Goal: Transaction & Acquisition: Purchase product/service

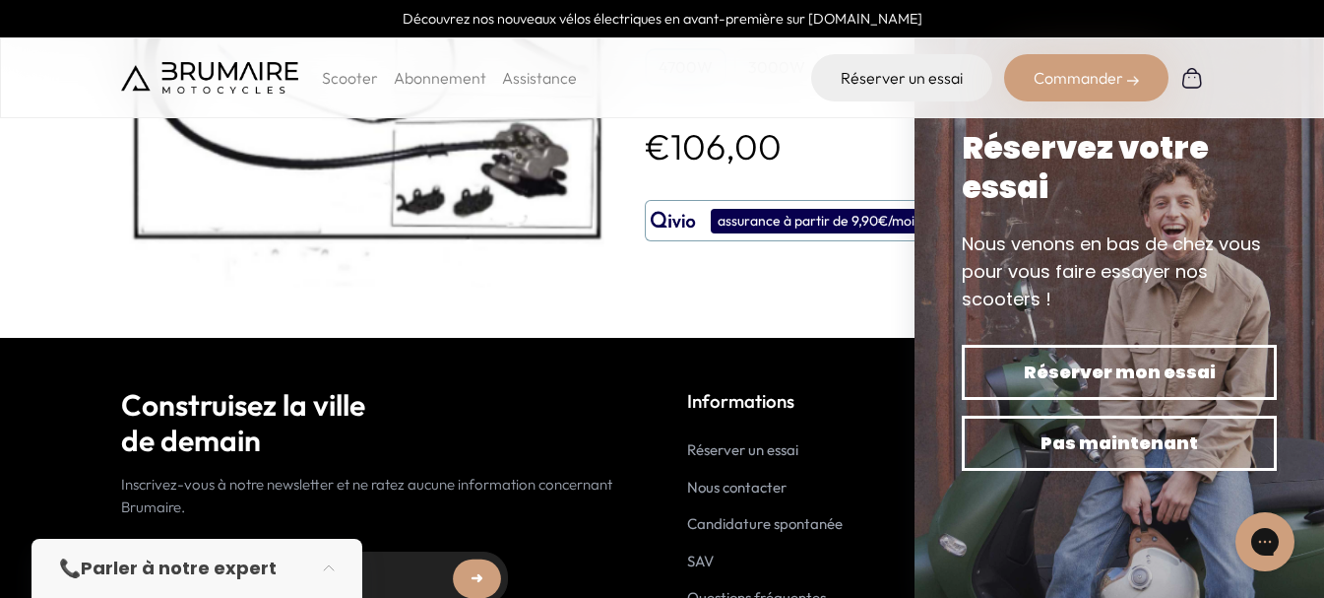
scroll to position [197, 0]
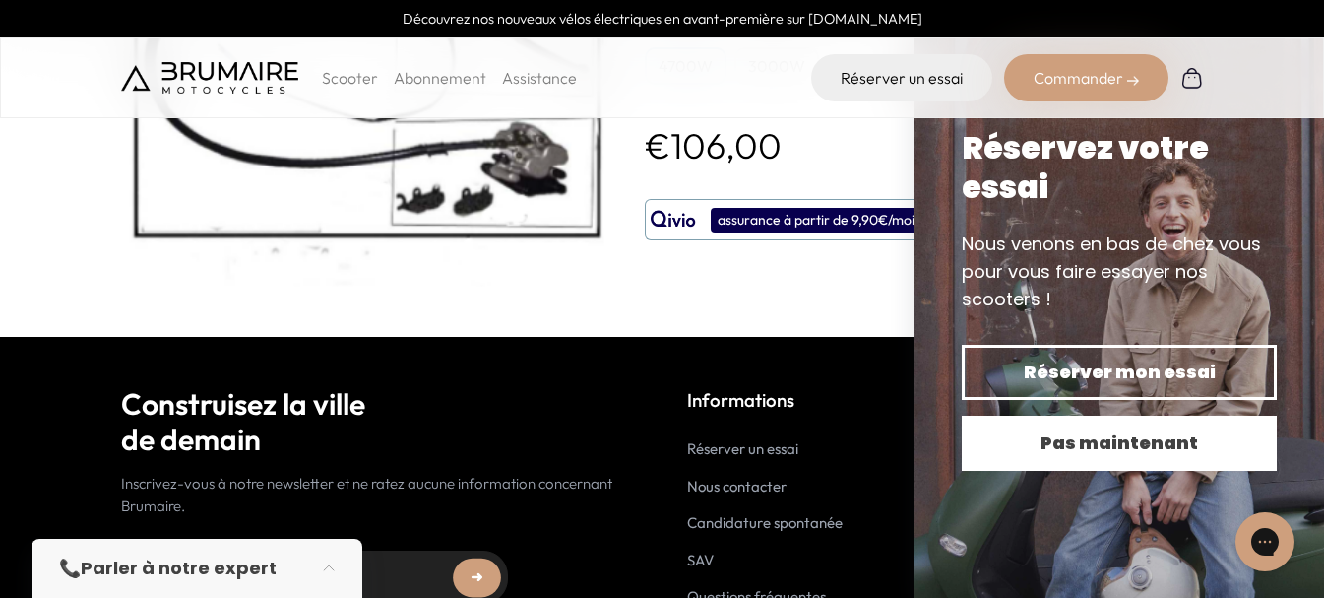
click at [1115, 441] on span "Pas maintenant" at bounding box center [1119, 443] width 246 height 28
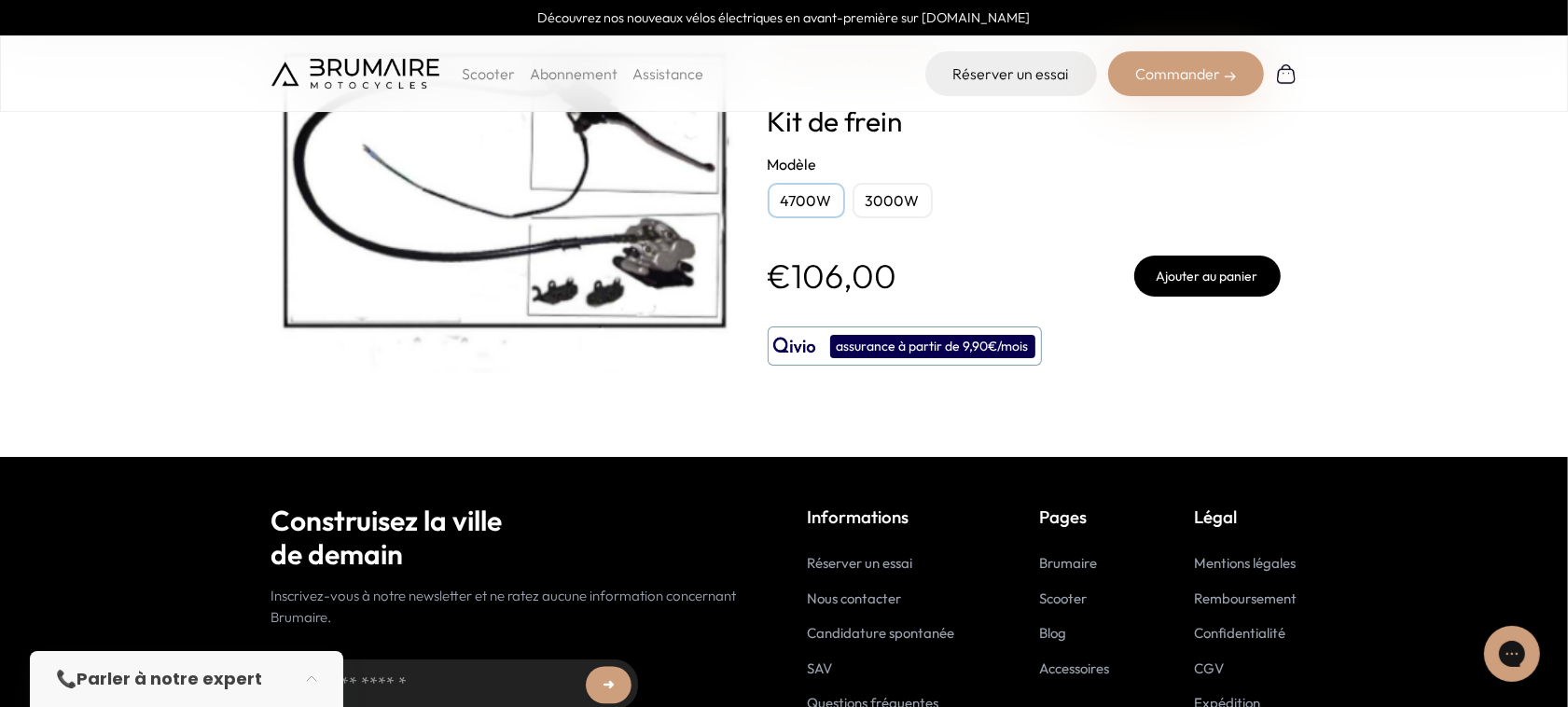
scroll to position [0, 0]
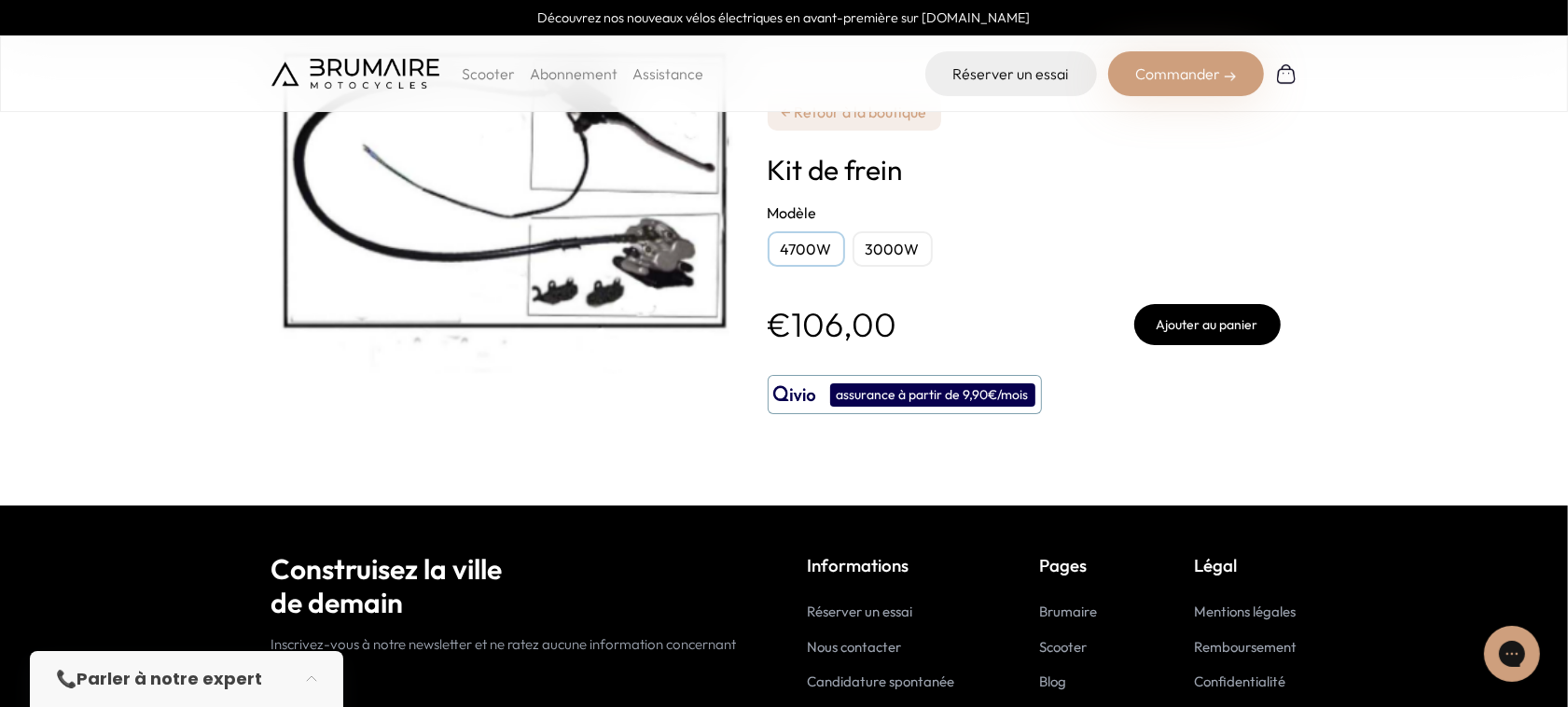
click at [534, 161] on img at bounding box center [505, 210] width 466 height 329
click at [478, 65] on p "Scooter" at bounding box center [488, 74] width 53 height 23
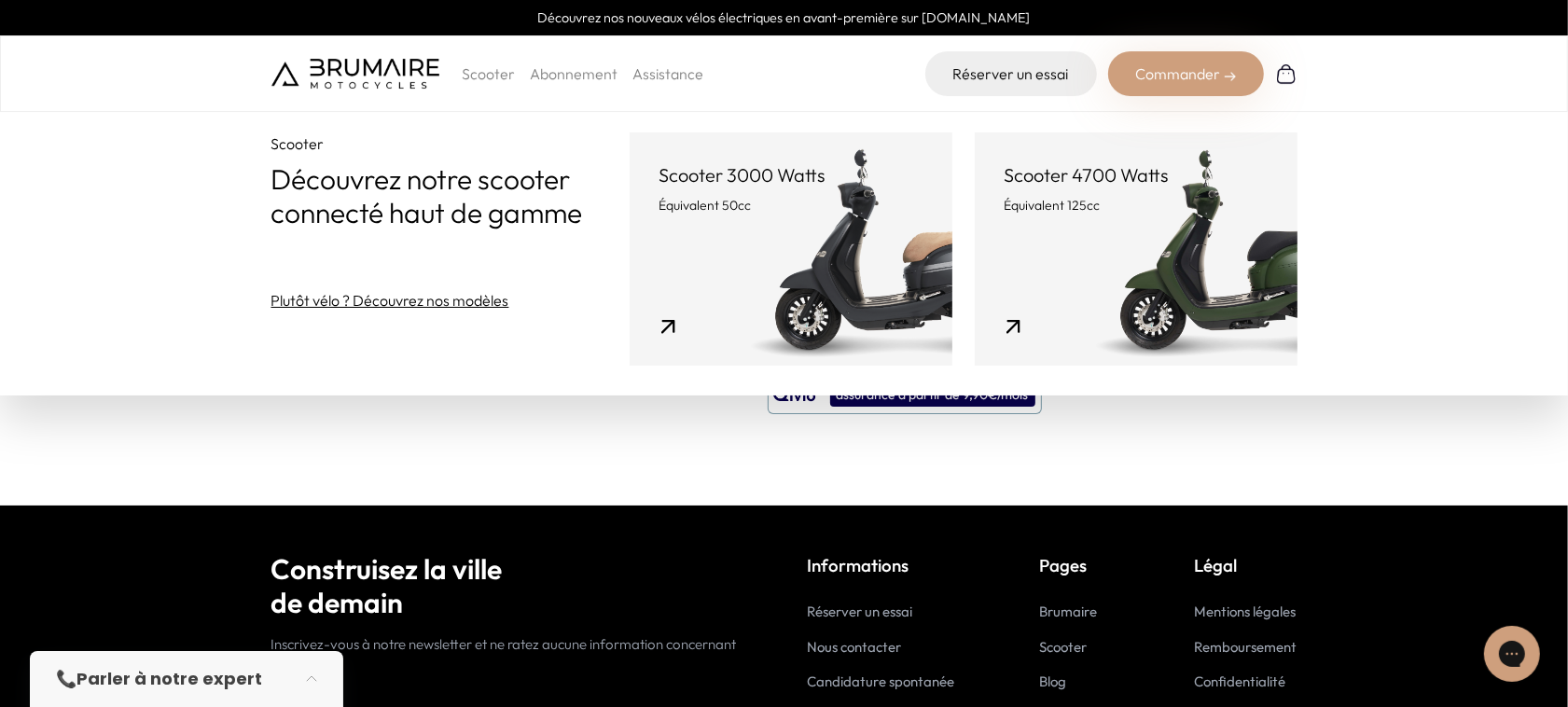
click at [802, 196] on p "Équivalent 50cc" at bounding box center [791, 206] width 263 height 19
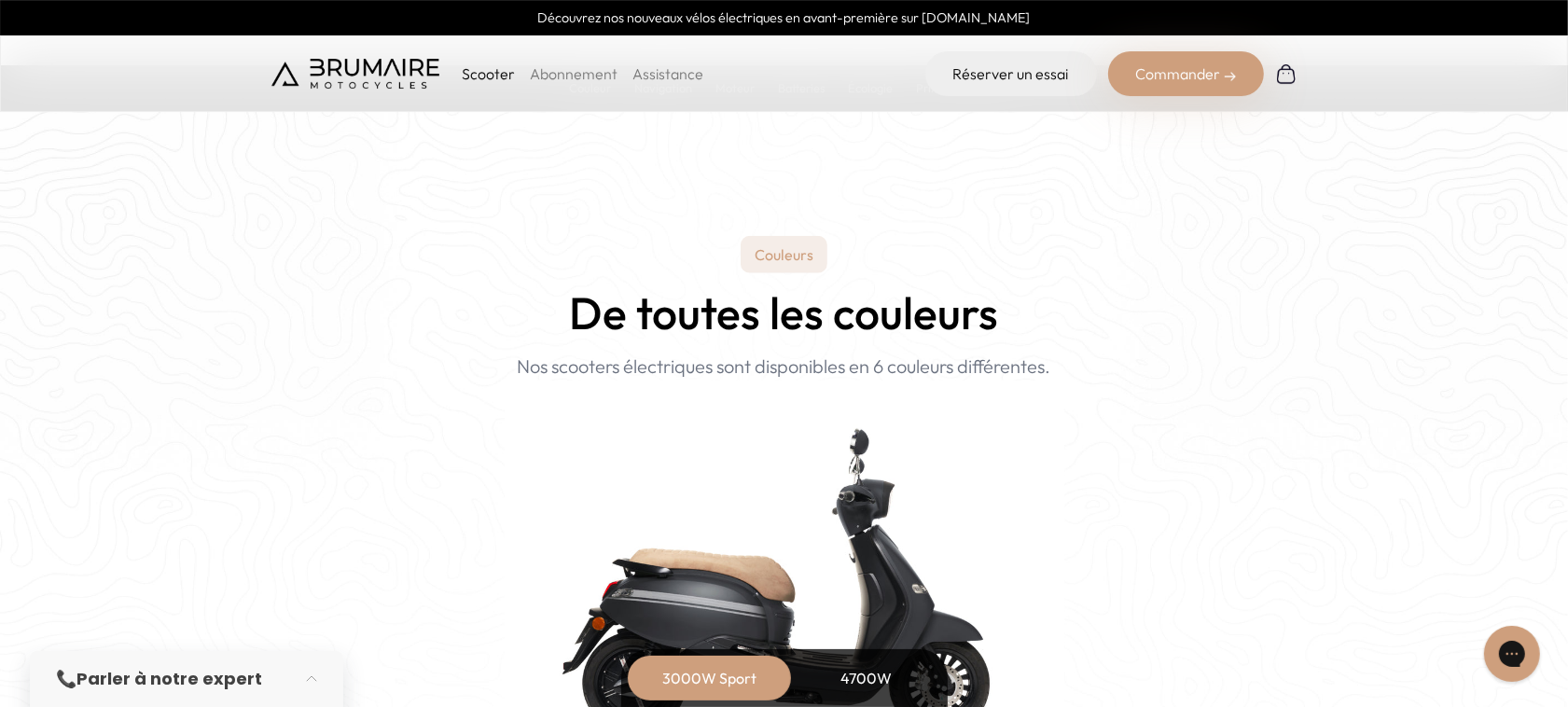
scroll to position [1866, 0]
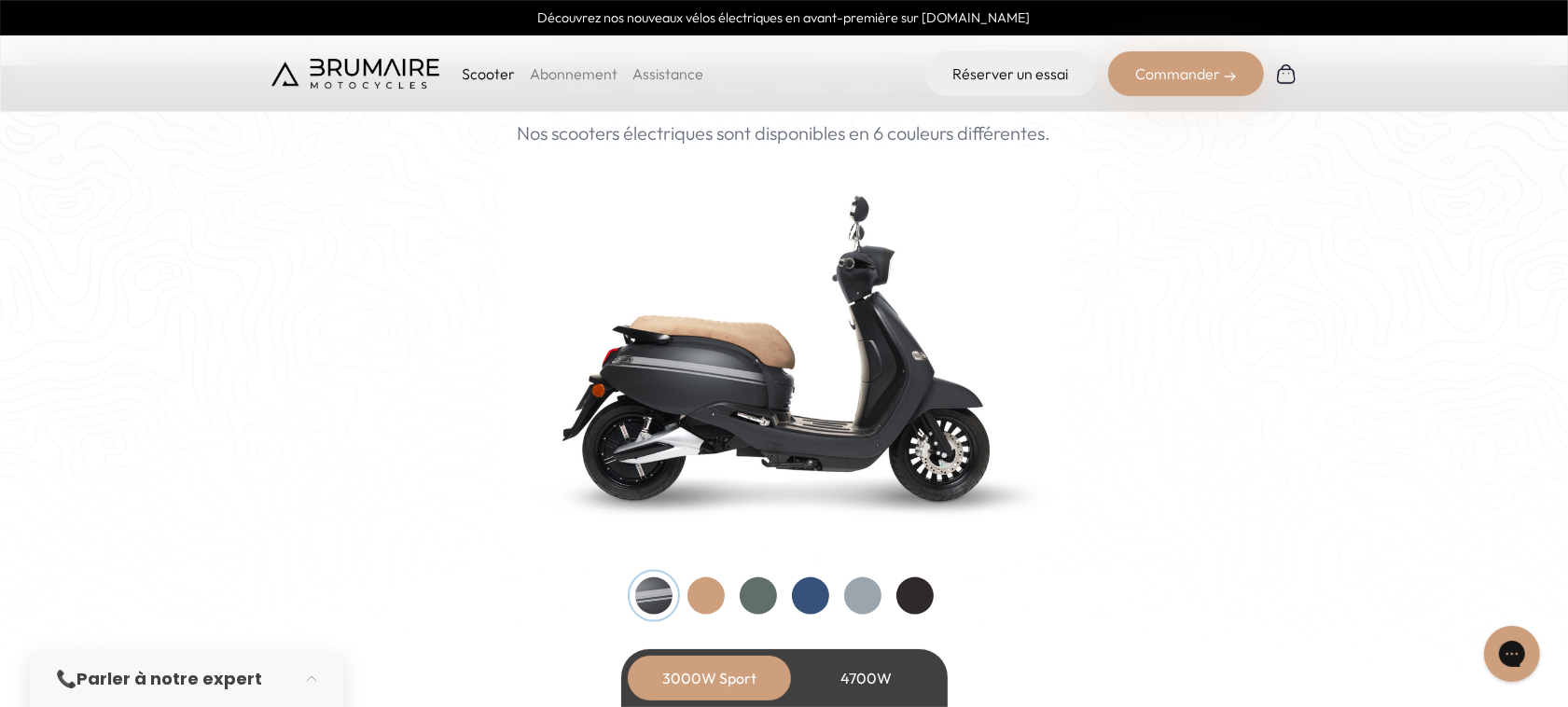
click at [710, 602] on div at bounding box center [706, 596] width 37 height 37
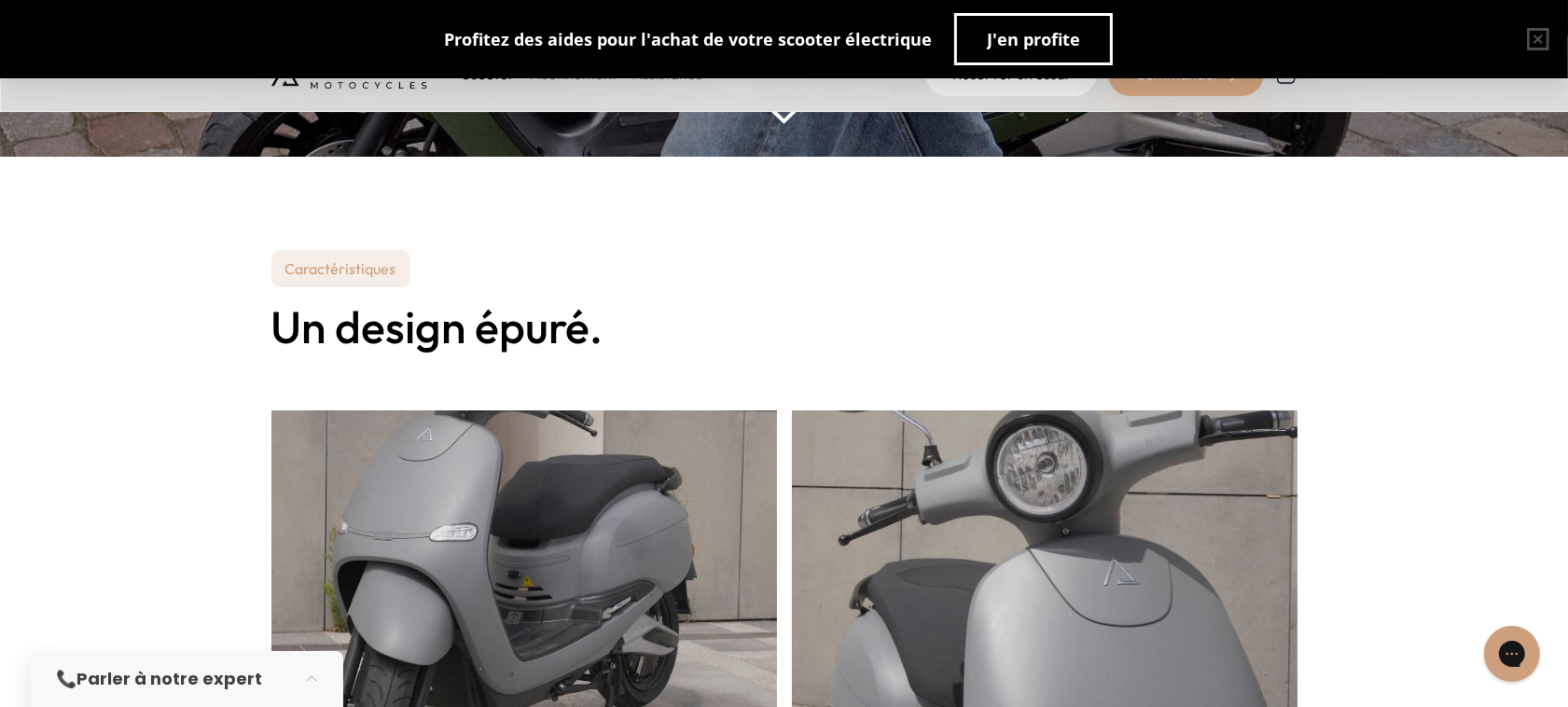
scroll to position [0, 0]
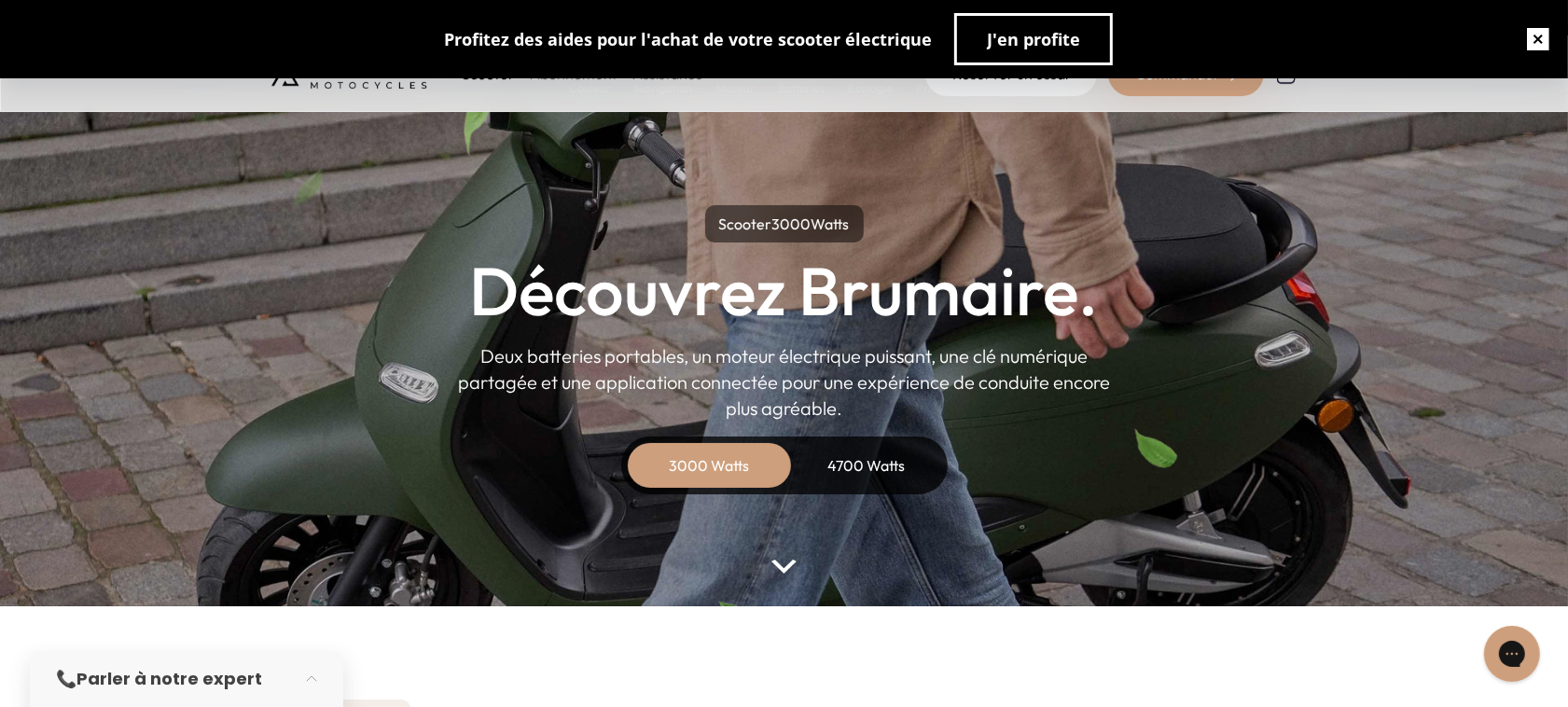
click at [1526, 30] on button "button" at bounding box center [1538, 39] width 60 height 60
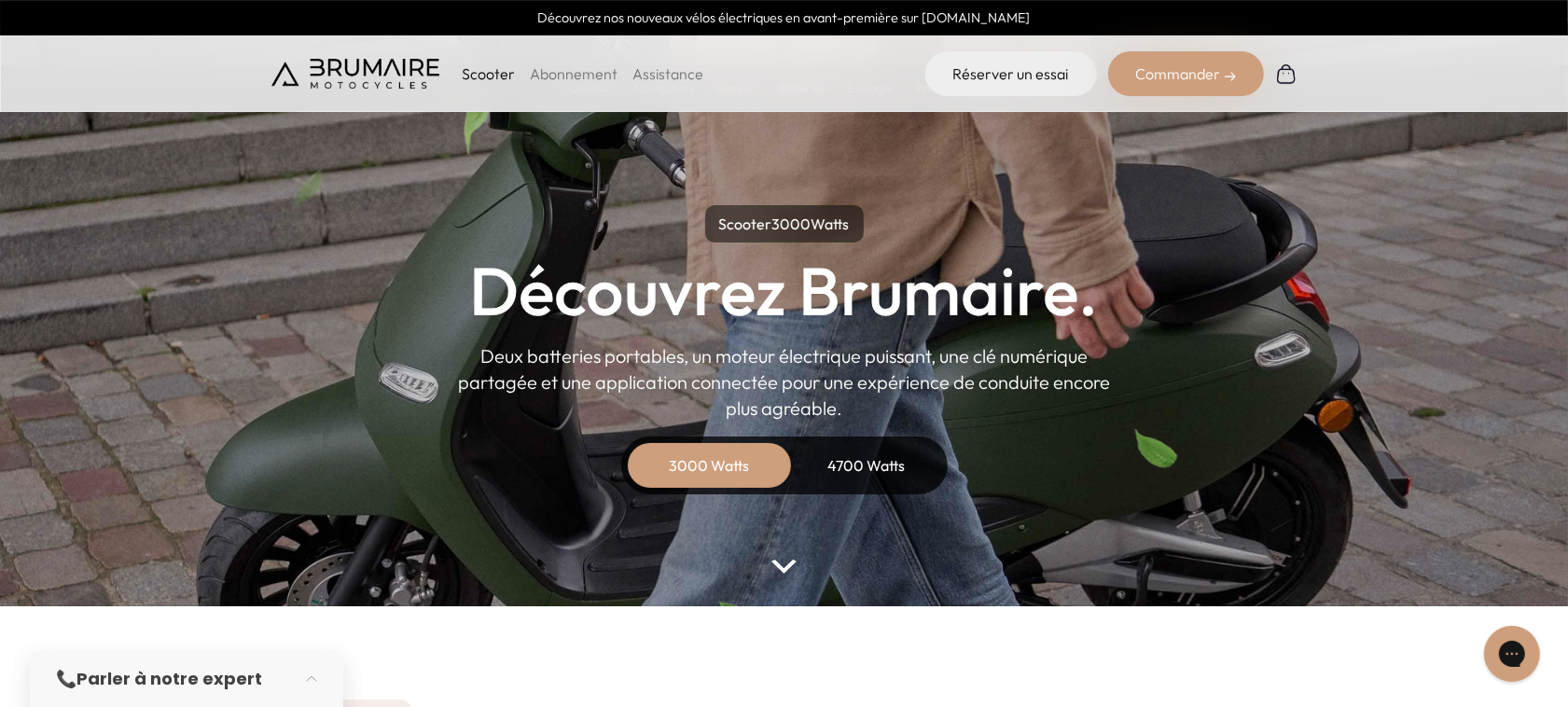
click at [679, 72] on link "Assistance" at bounding box center [668, 74] width 71 height 19
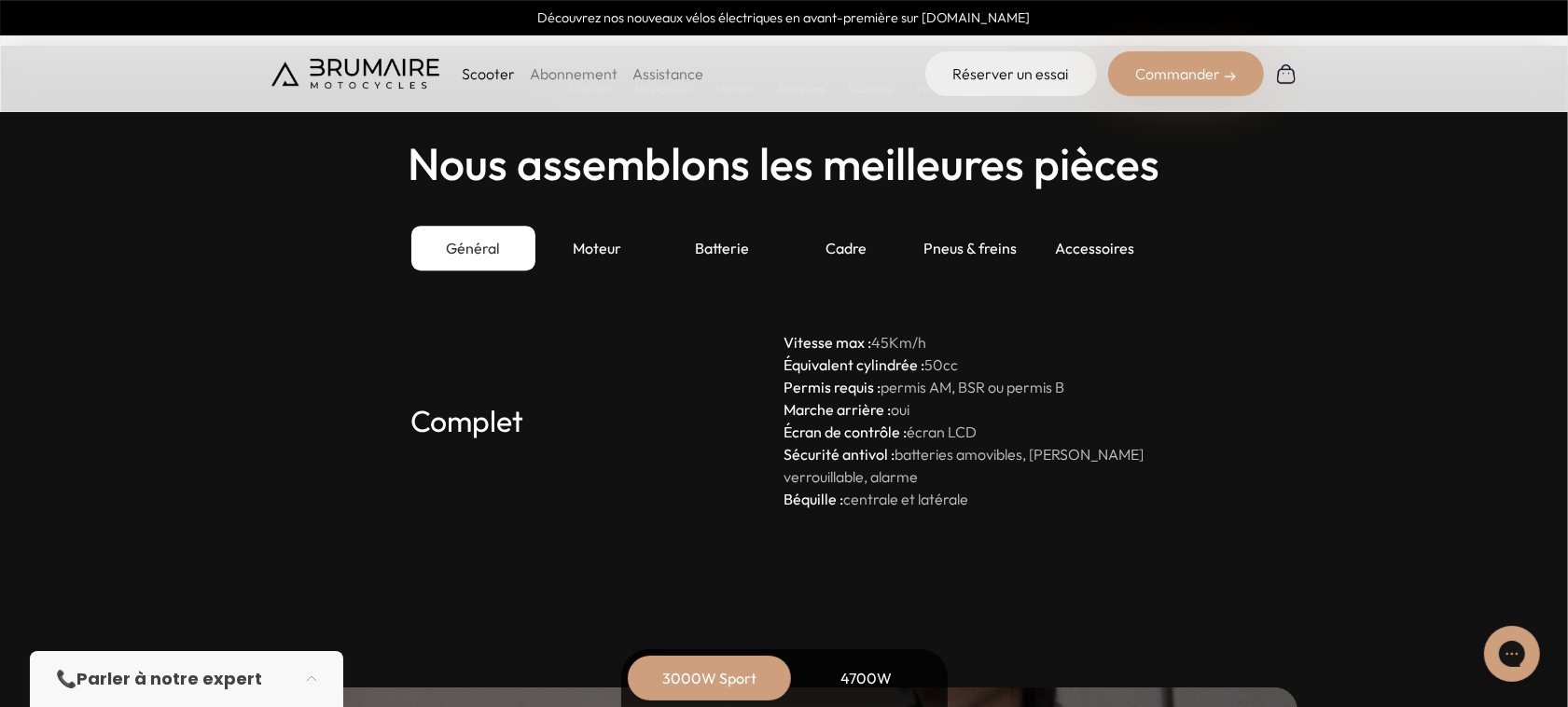
scroll to position [4899, 0]
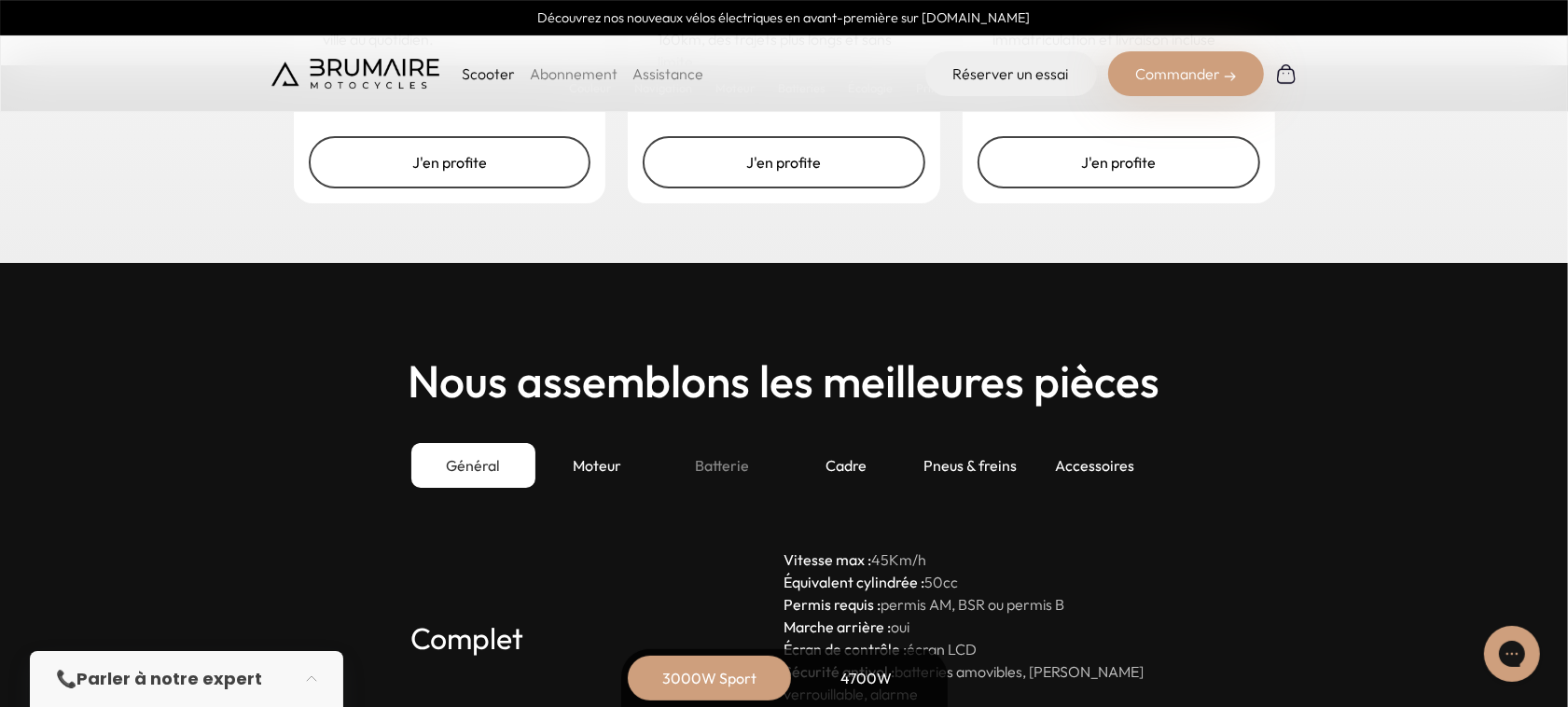
click at [723, 454] on div "Batterie" at bounding box center [721, 465] width 124 height 45
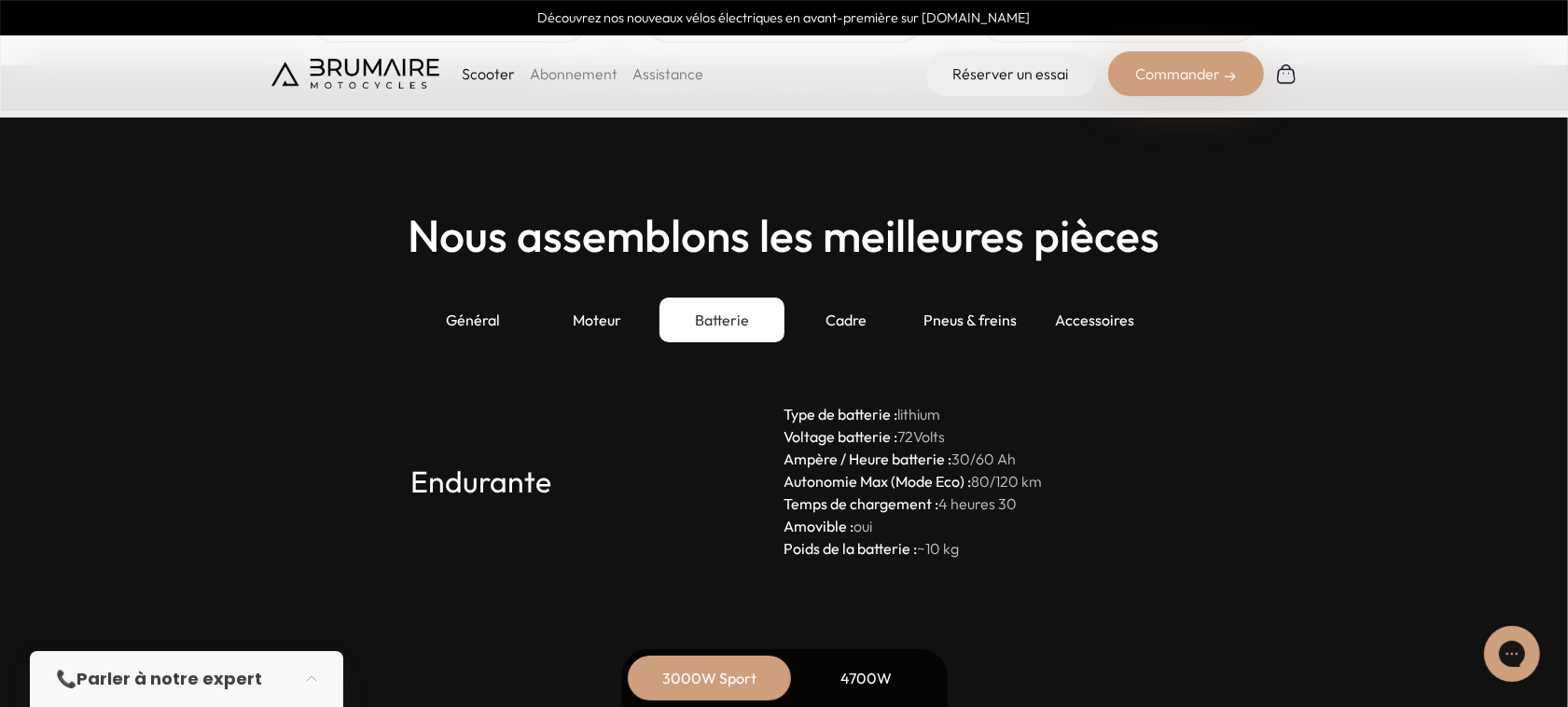
scroll to position [5133, 0]
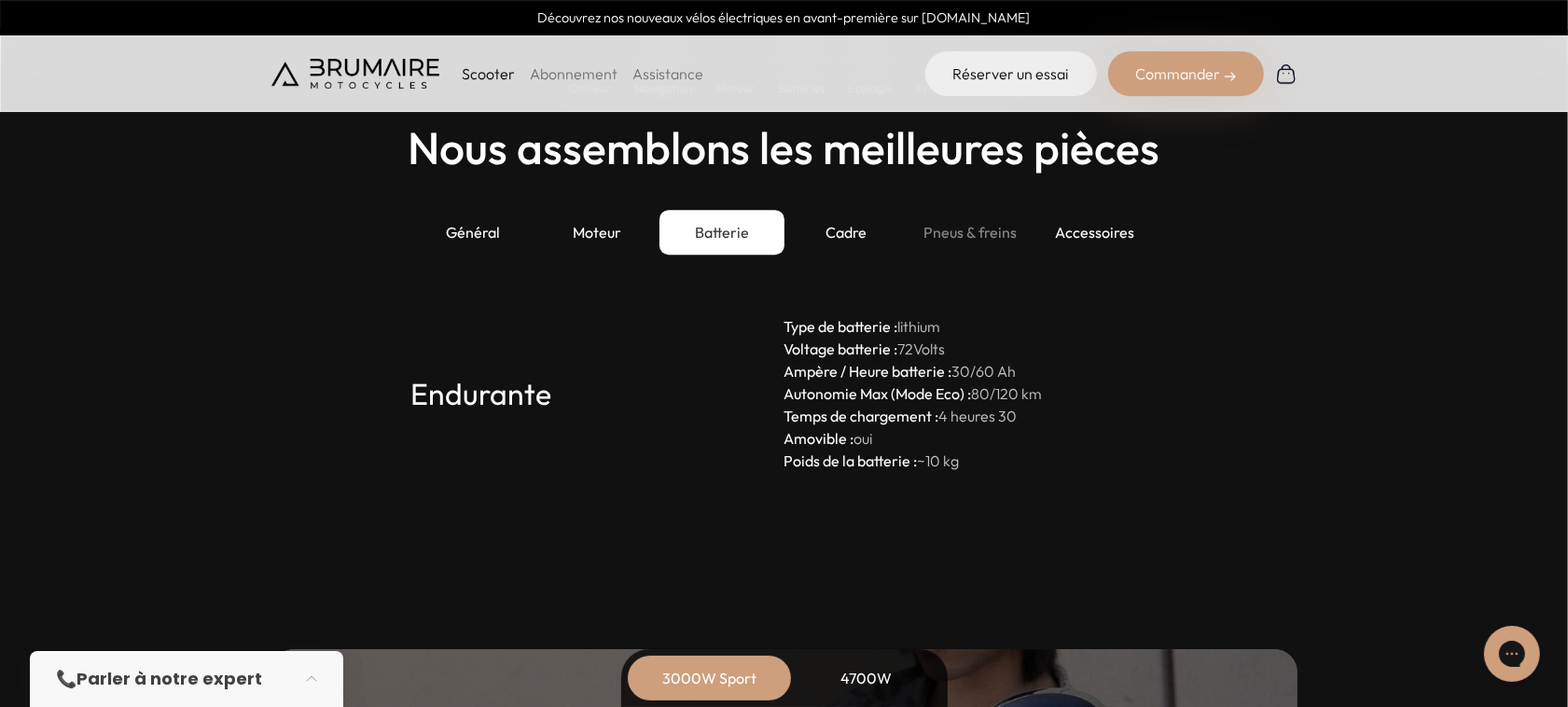
click at [948, 226] on div "Pneus & freins" at bounding box center [970, 232] width 124 height 45
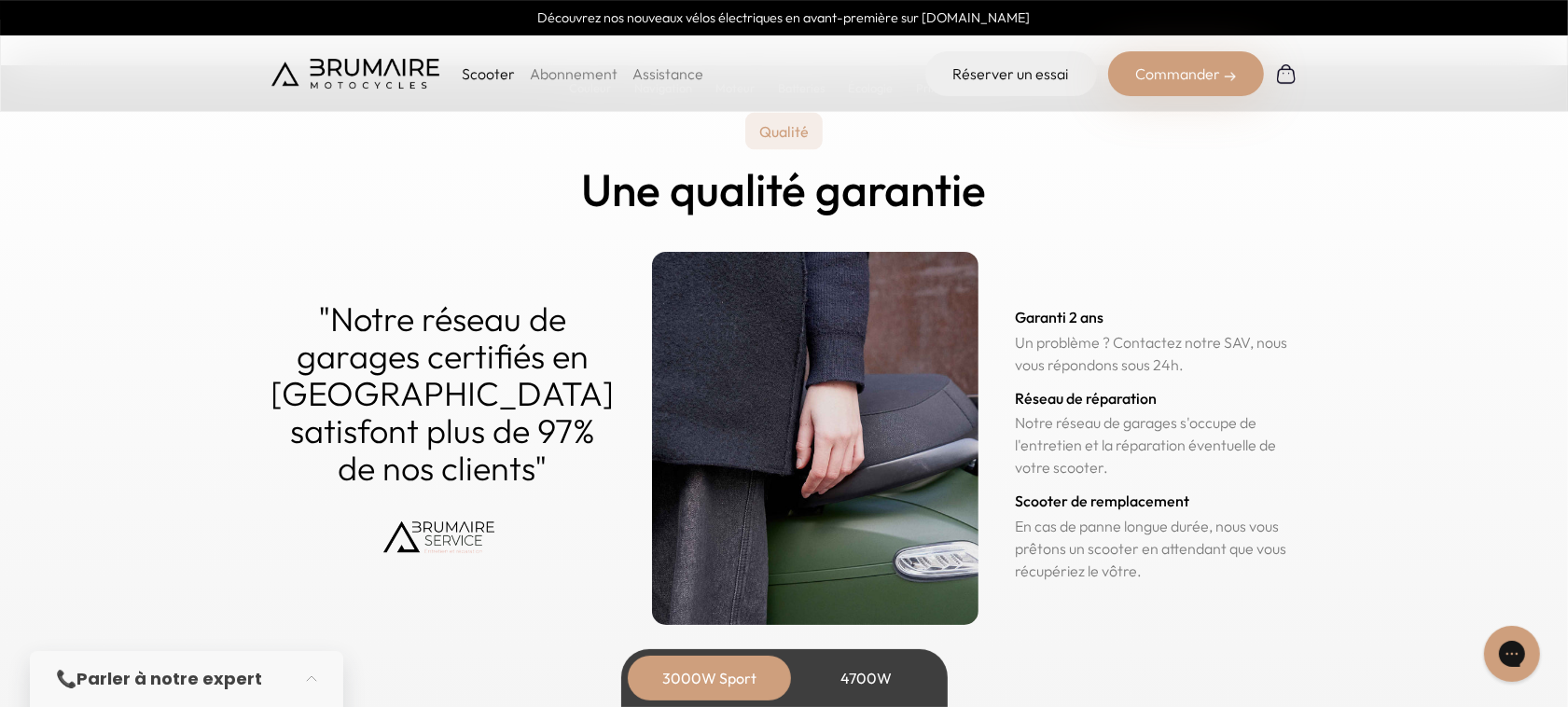
scroll to position [9364, 0]
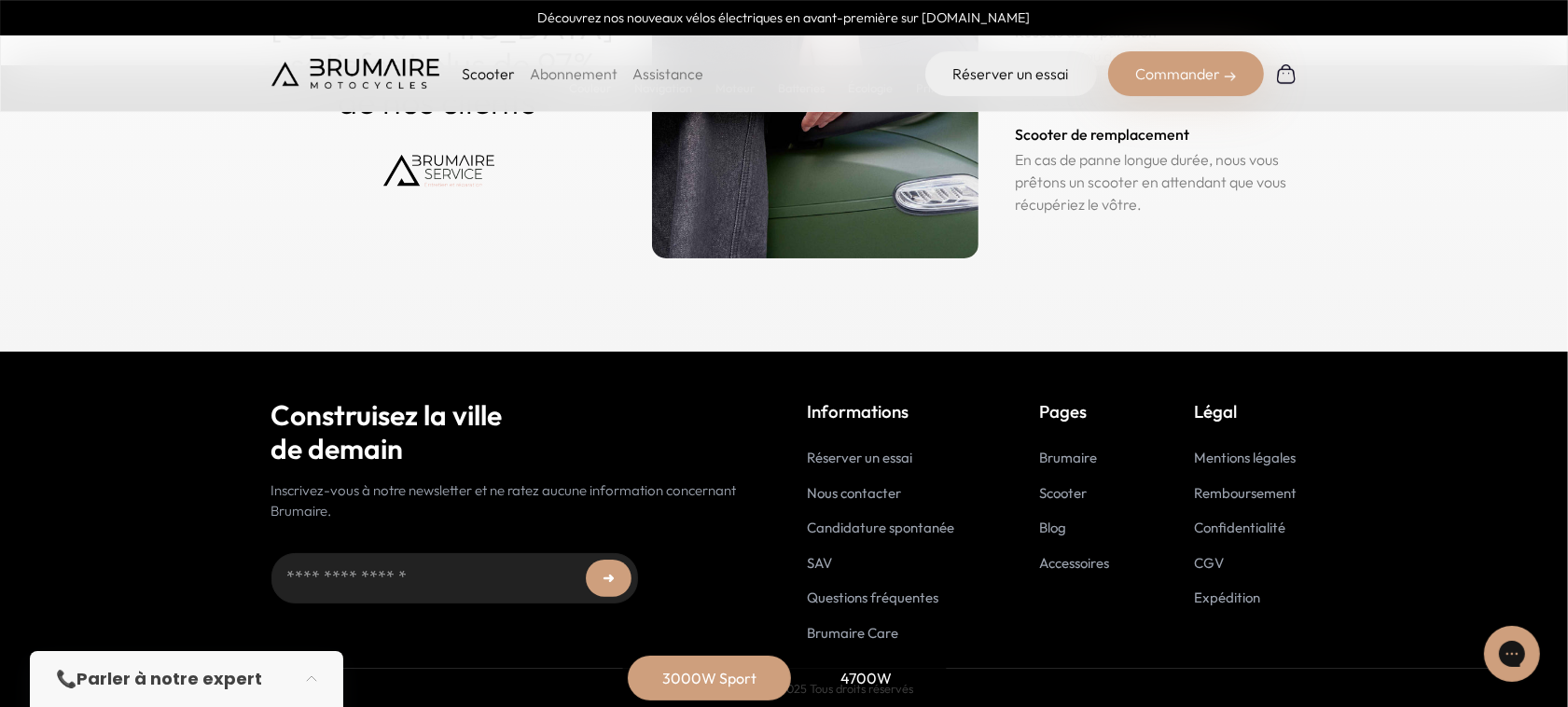
click at [1074, 561] on link "Accessoires" at bounding box center [1075, 563] width 70 height 18
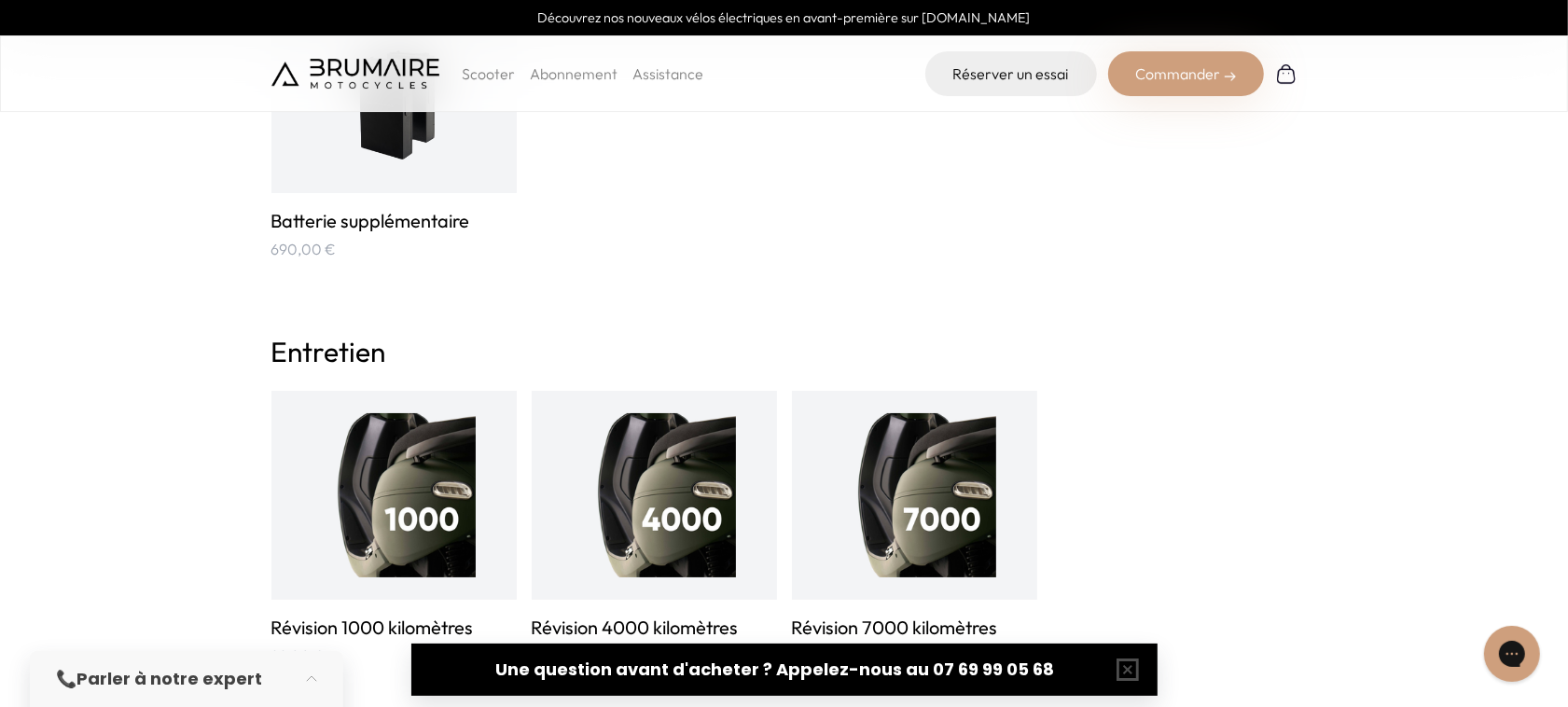
scroll to position [1866, 0]
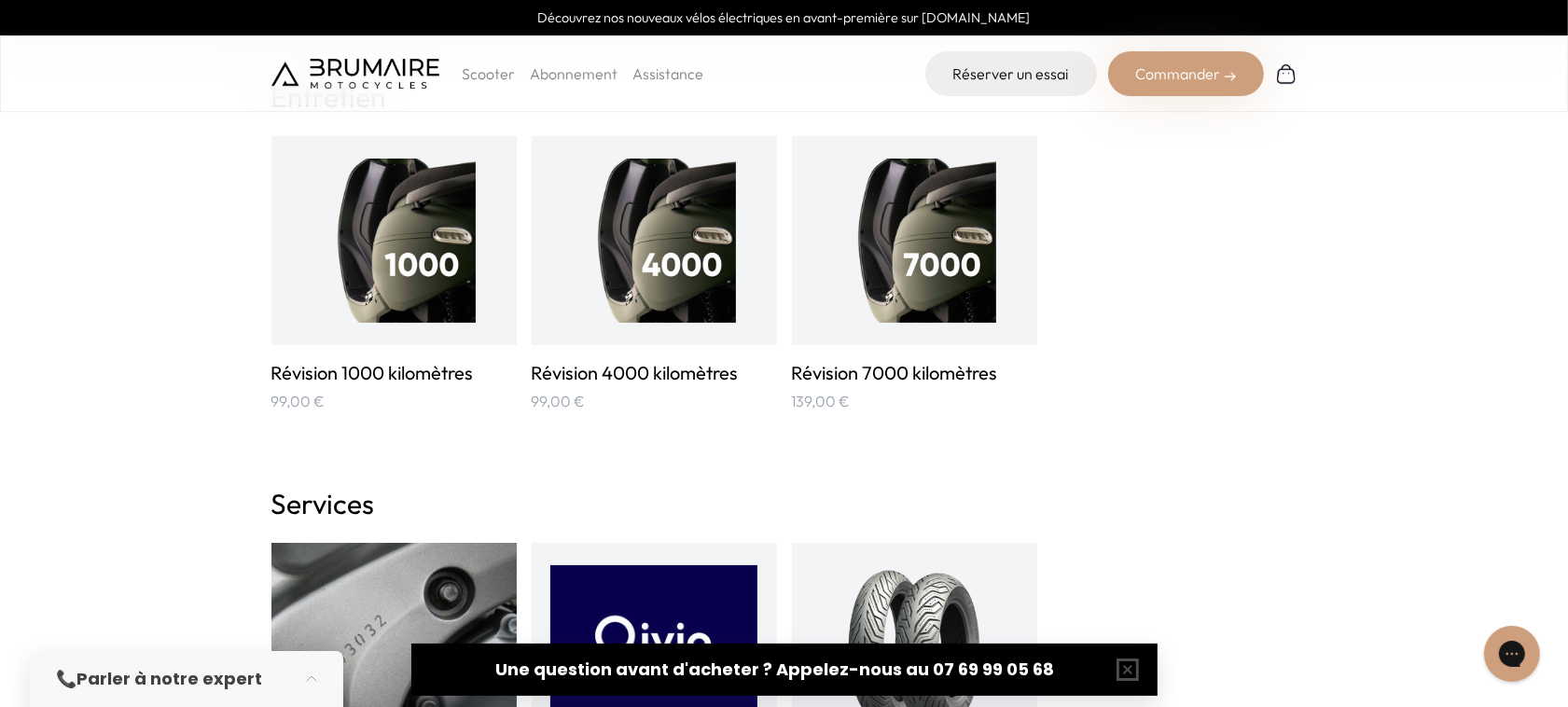
click at [654, 255] on img at bounding box center [654, 240] width 164 height 164
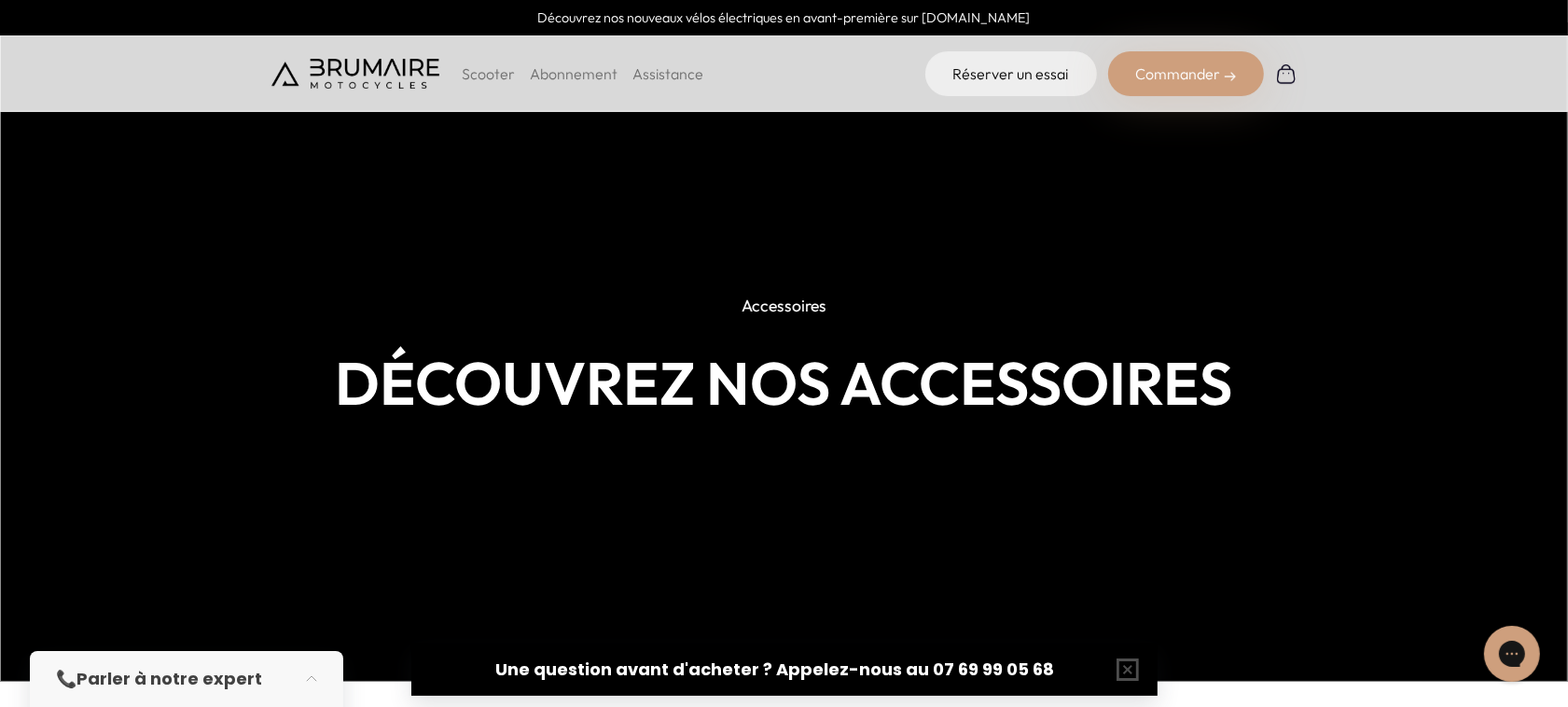
scroll to position [0, 0]
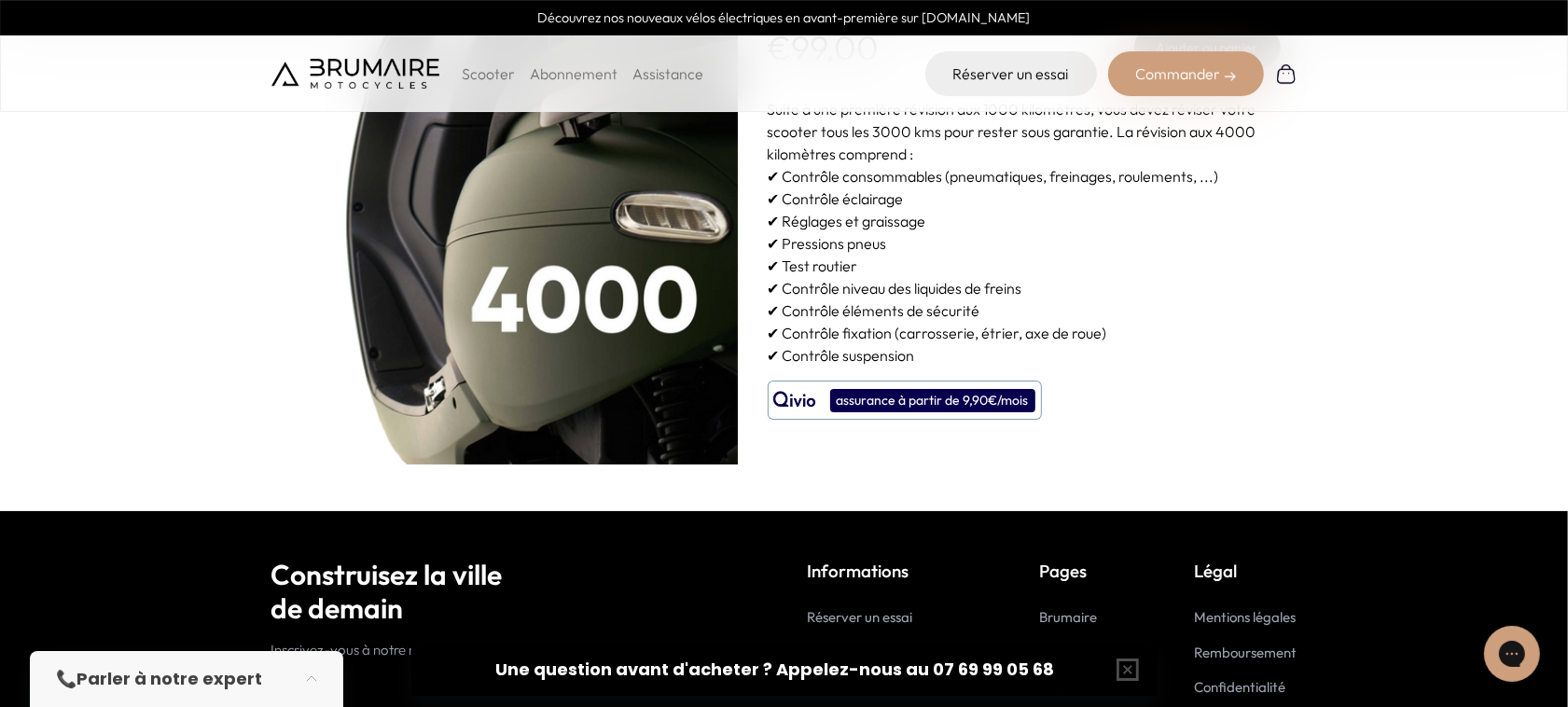
scroll to position [359, 0]
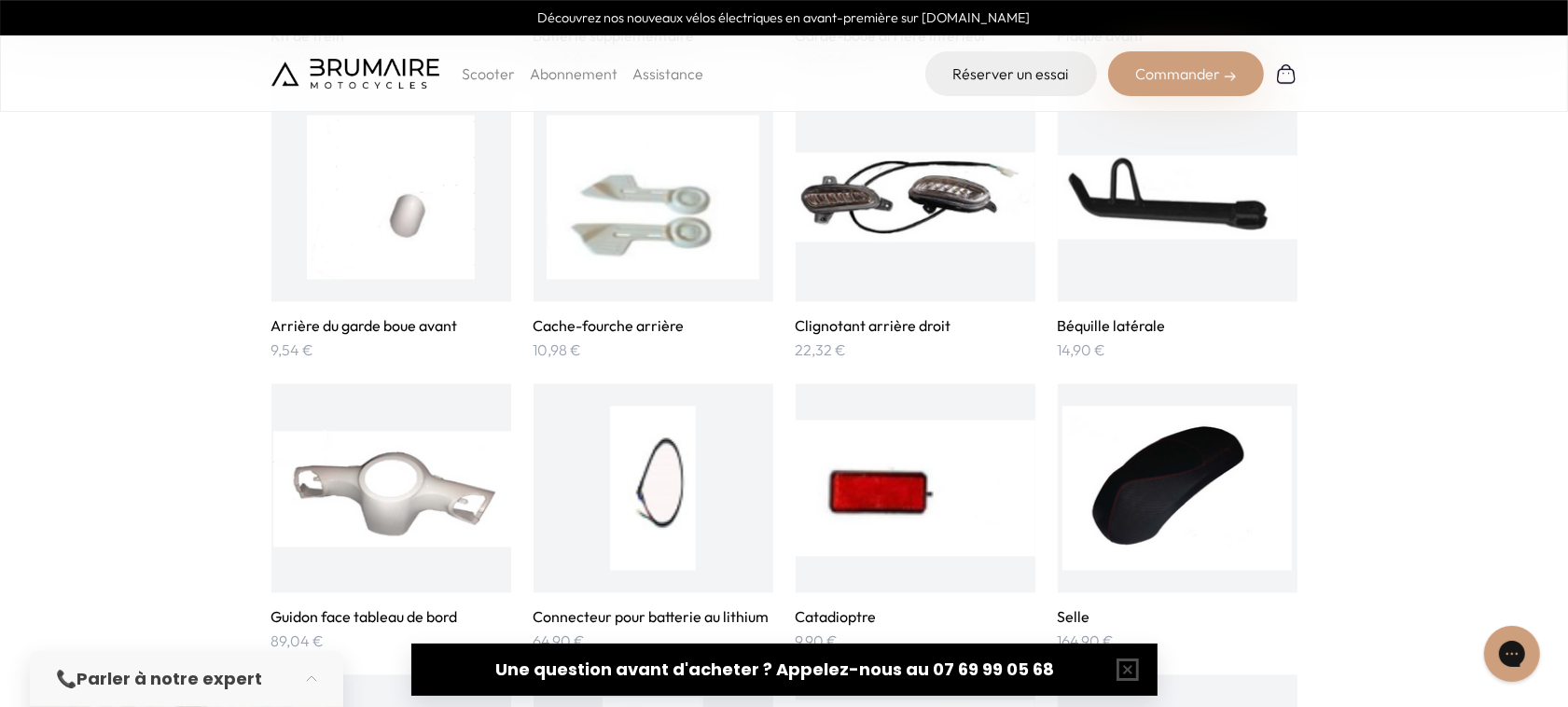
scroll to position [2566, 0]
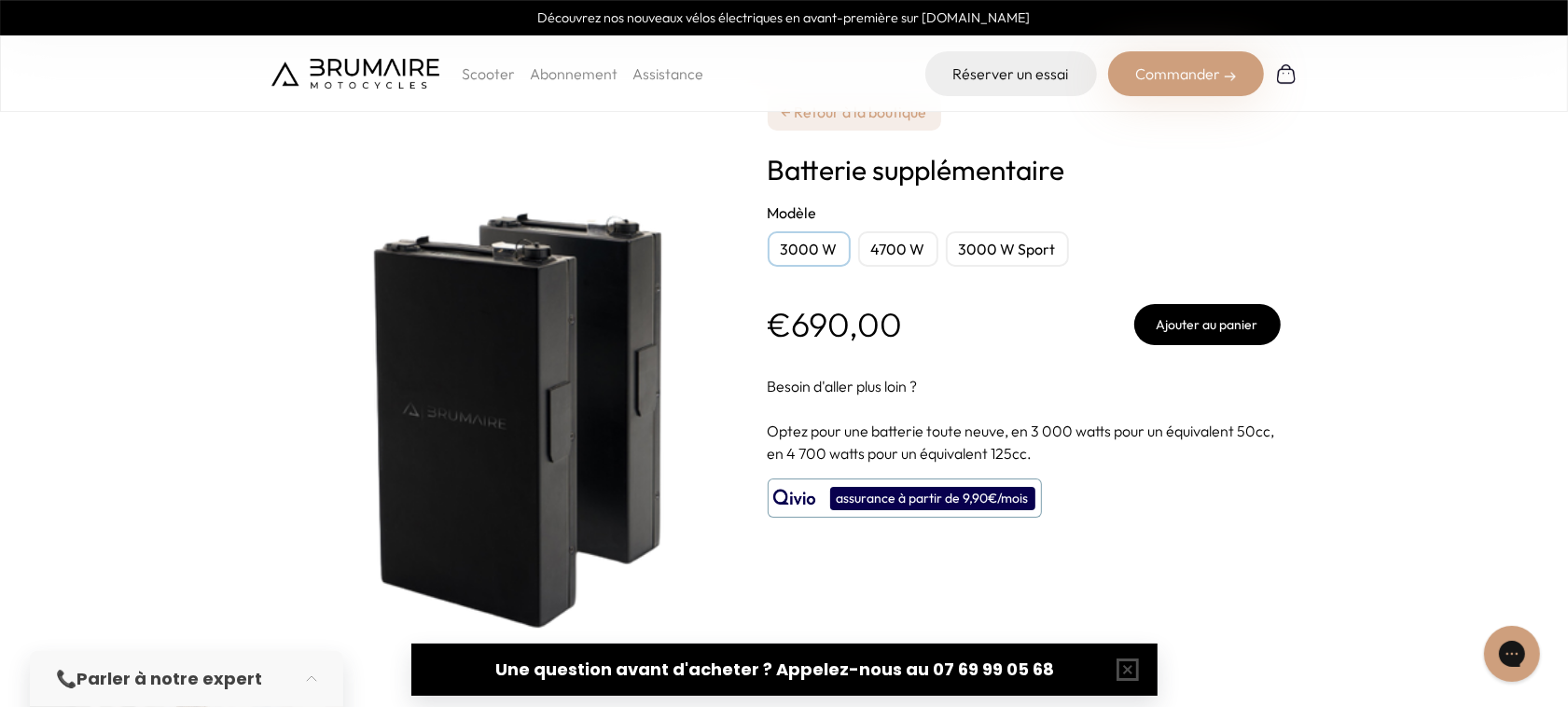
click at [908, 250] on div "4700 W" at bounding box center [898, 248] width 81 height 35
click at [996, 262] on div "3000 W Sport" at bounding box center [1007, 248] width 123 height 35
click at [801, 245] on div "3000 W" at bounding box center [809, 248] width 83 height 35
click at [1549, 14] on link "Découvrez nos nouveaux vélos électriques en avant-première sur [DOMAIN_NAME]" at bounding box center [784, 17] width 1568 height 35
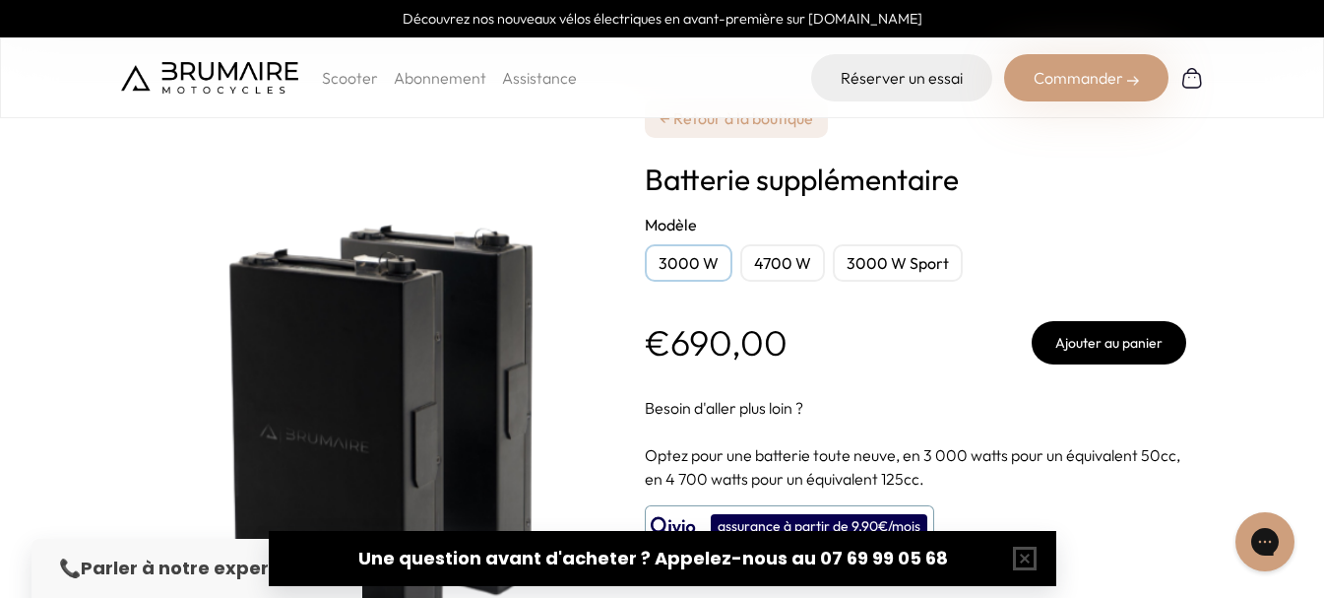
click at [1107, 150] on div "**********" at bounding box center [916, 378] width 542 height 756
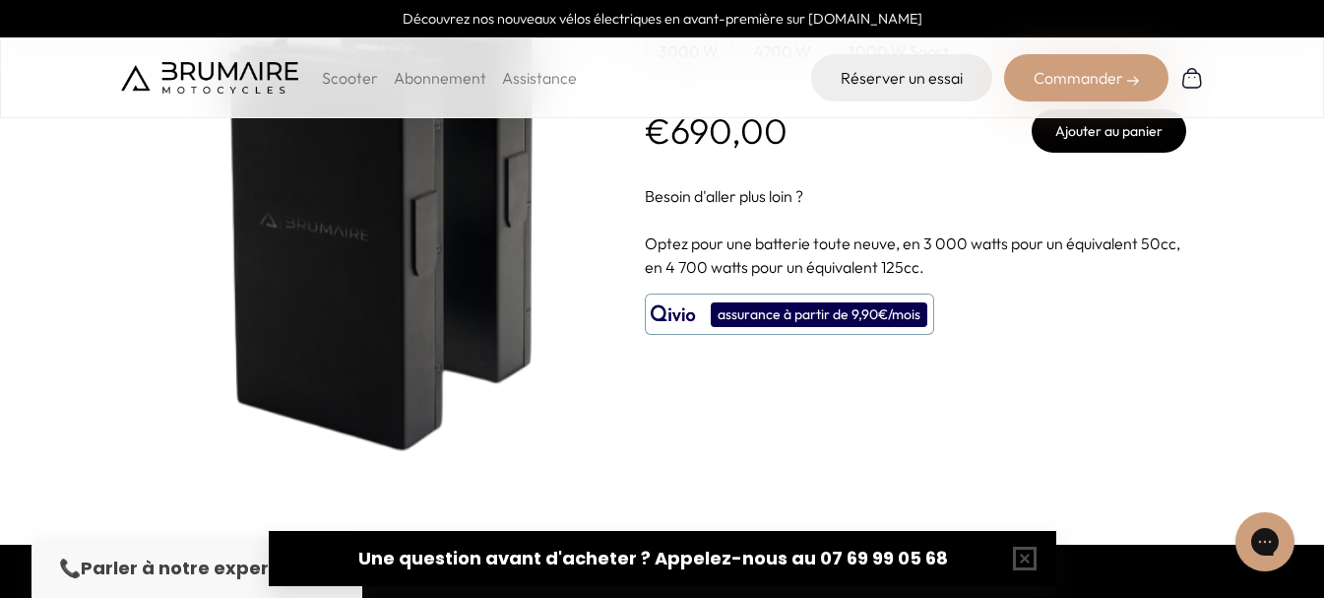
scroll to position [143, 0]
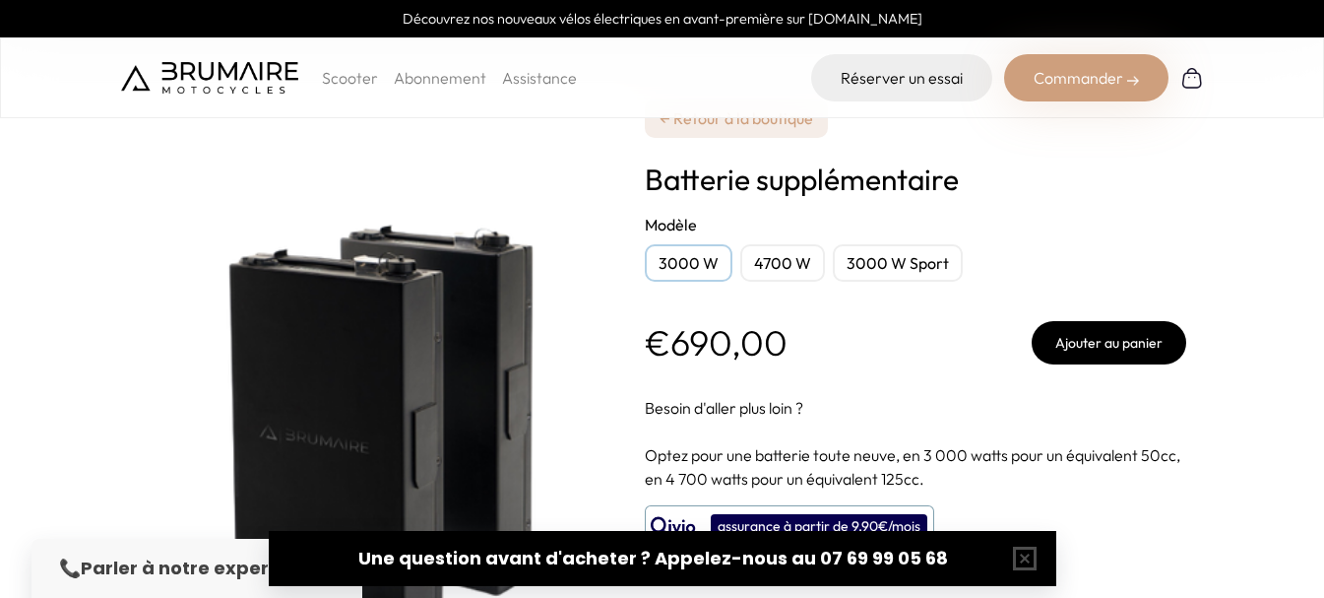
click at [704, 345] on p "€690,00" at bounding box center [716, 342] width 143 height 39
click at [65, 268] on section "**********" at bounding box center [662, 378] width 1324 height 757
click at [1027, 557] on button "button" at bounding box center [1025, 558] width 63 height 63
